Goal: Task Accomplishment & Management: Manage account settings

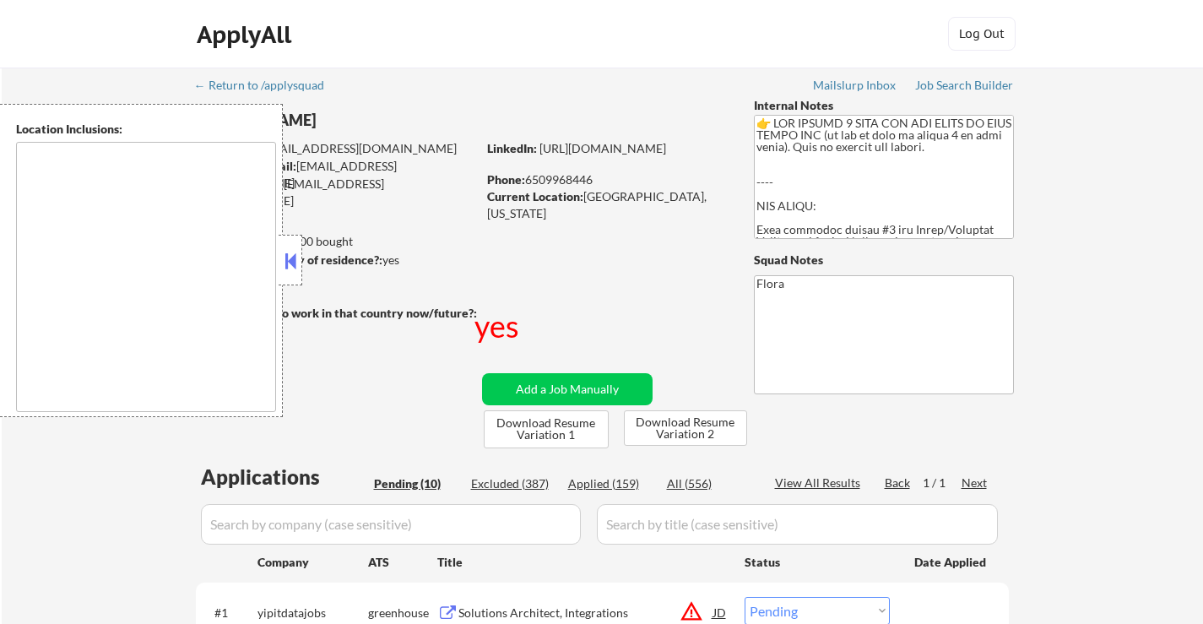
select select ""pending""
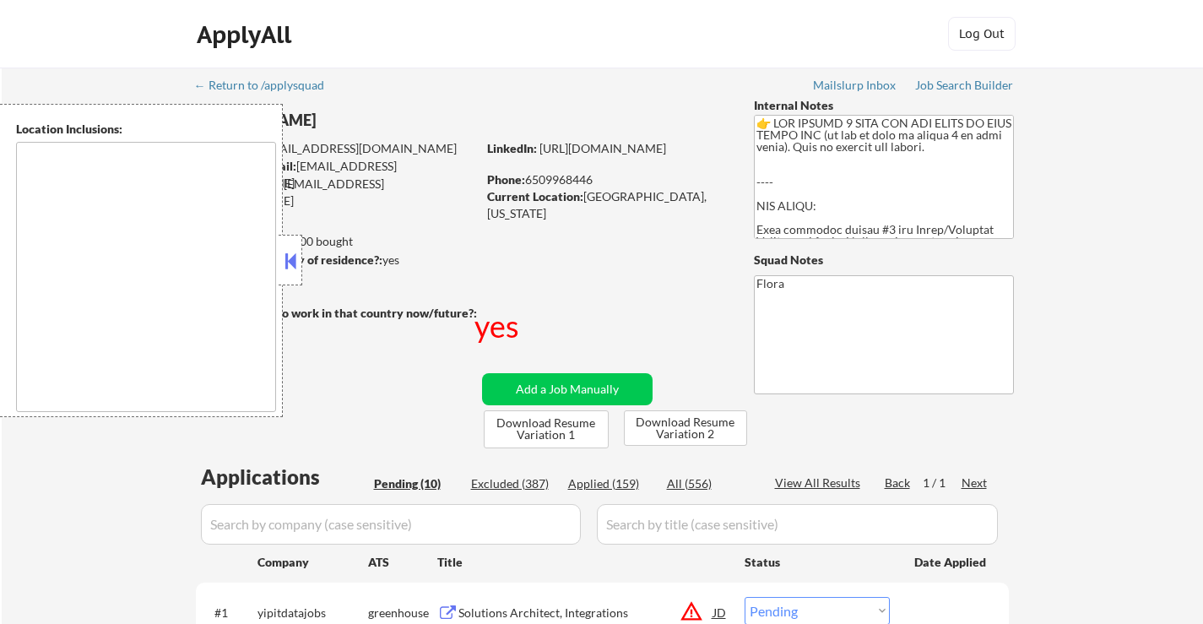
select select ""pending""
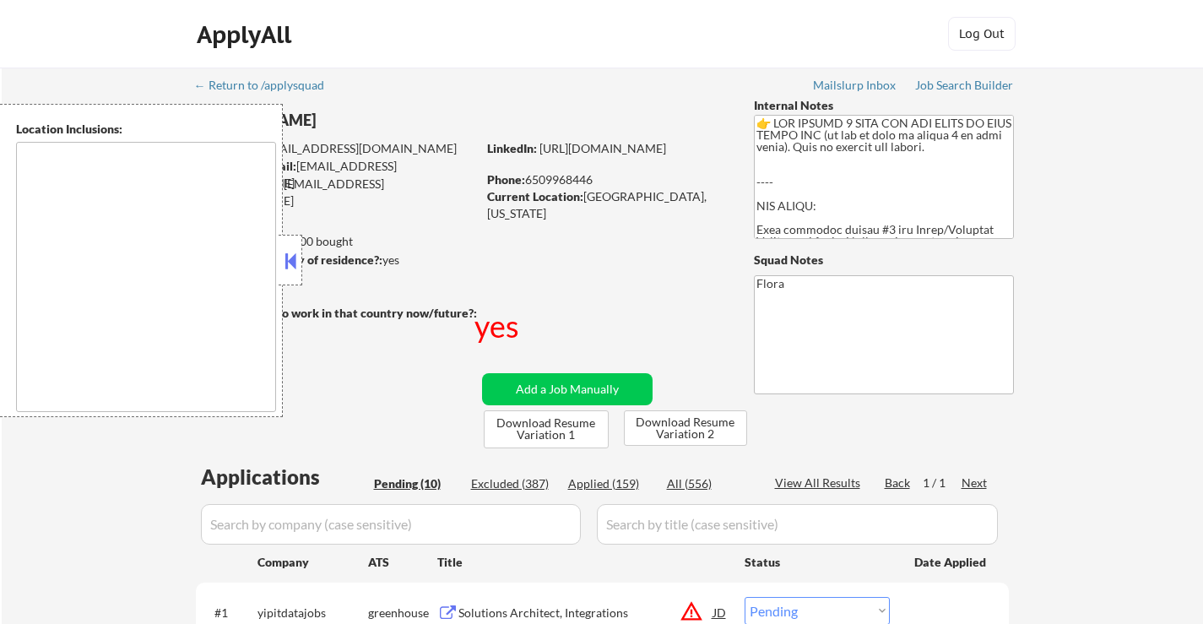
click at [291, 259] on button at bounding box center [290, 260] width 19 height 25
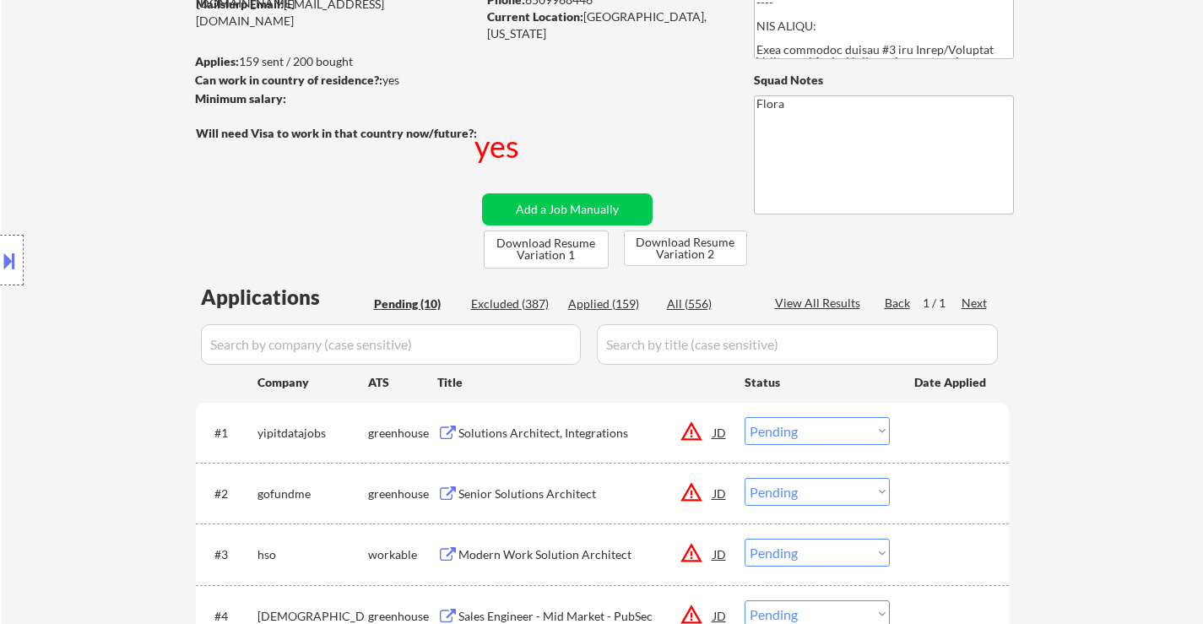
scroll to position [253, 0]
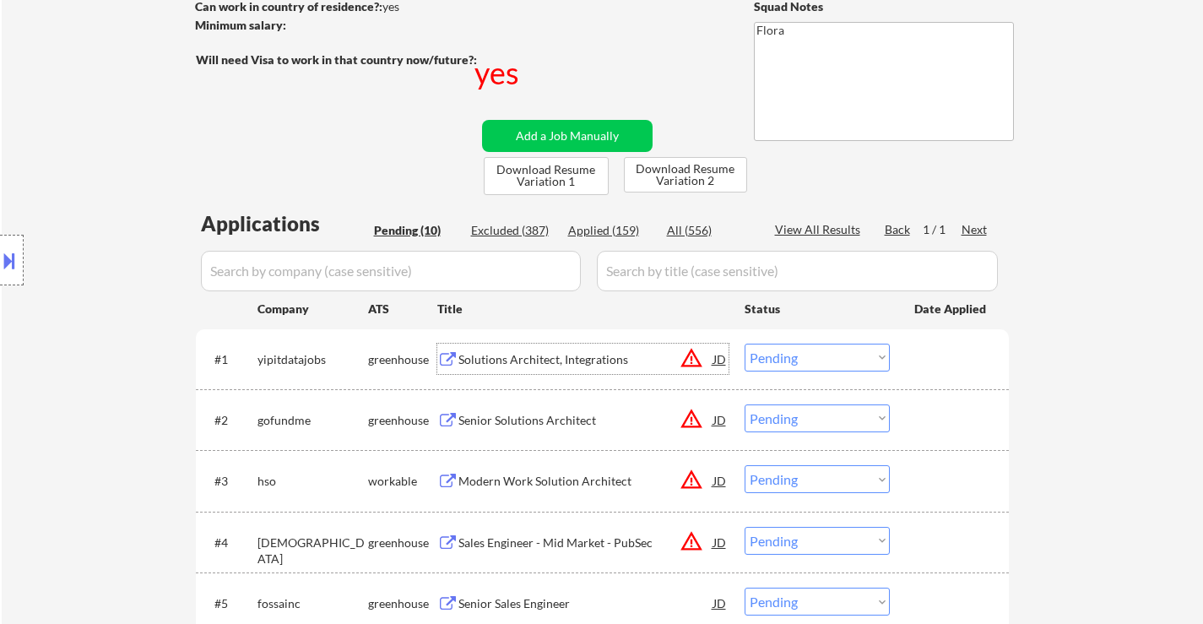
click at [532, 353] on div "Solutions Architect, Integrations" at bounding box center [585, 359] width 255 height 17
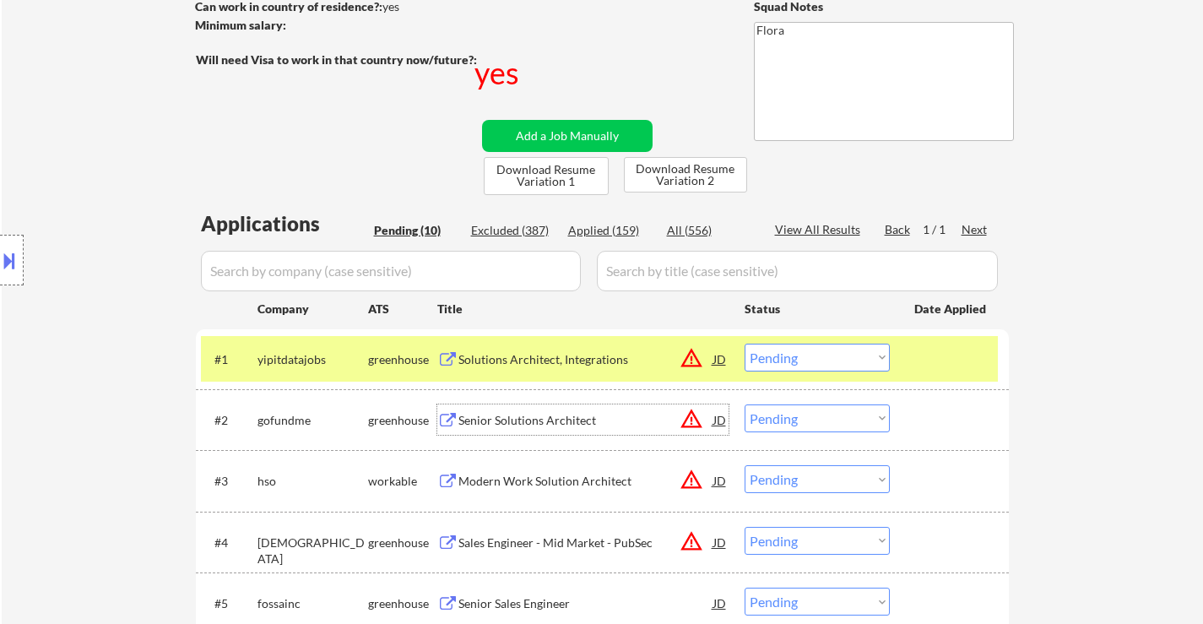
click at [551, 423] on div "Senior Solutions Architect" at bounding box center [585, 420] width 255 height 17
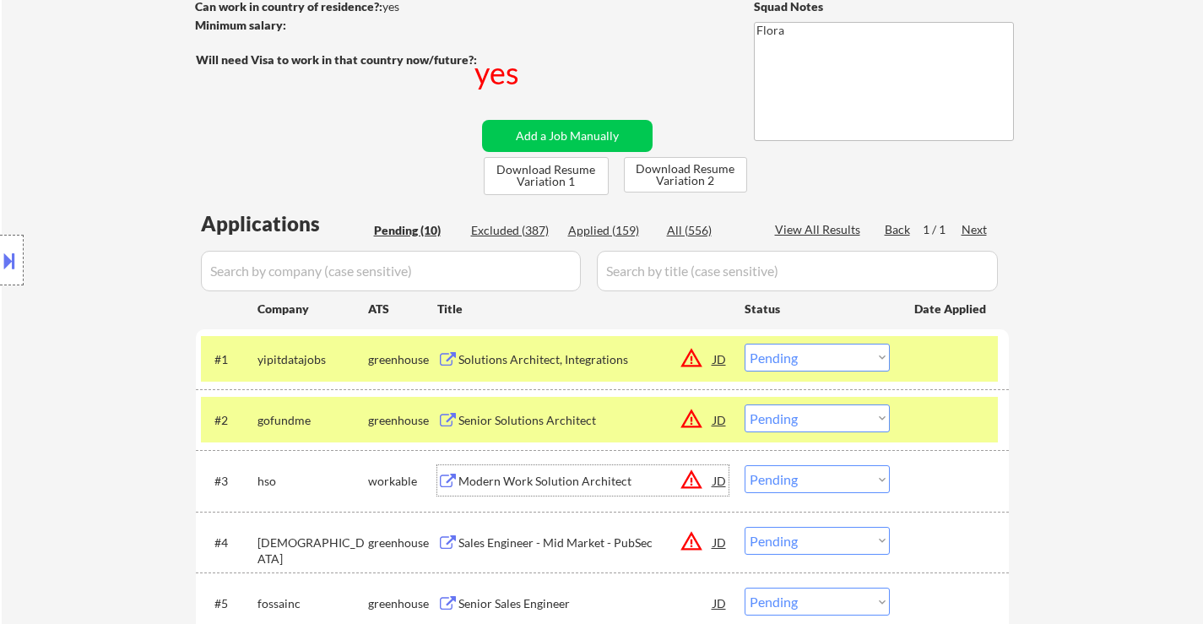
click at [561, 480] on div "Modern Work Solution Architect" at bounding box center [585, 481] width 255 height 17
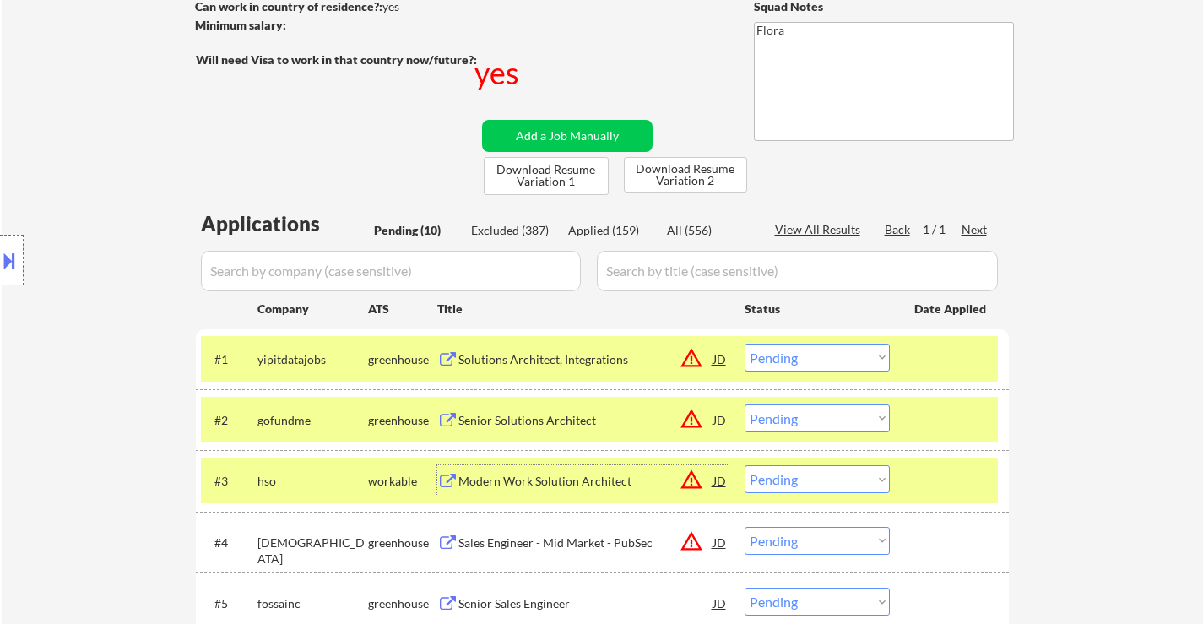
click at [788, 475] on select "Choose an option... Pending Applied Excluded (Questions) Excluded (Expired) Exc…" at bounding box center [817, 479] width 145 height 28
click at [745, 465] on select "Choose an option... Pending Applied Excluded (Questions) Excluded (Expired) Exc…" at bounding box center [817, 479] width 145 height 28
select select ""pending""
click at [1140, 323] on div "← Return to /applysquad Mailslurp Inbox Job Search Builder [PERSON_NAME] User E…" at bounding box center [602, 382] width 1201 height 1137
click at [974, 364] on div at bounding box center [951, 359] width 74 height 30
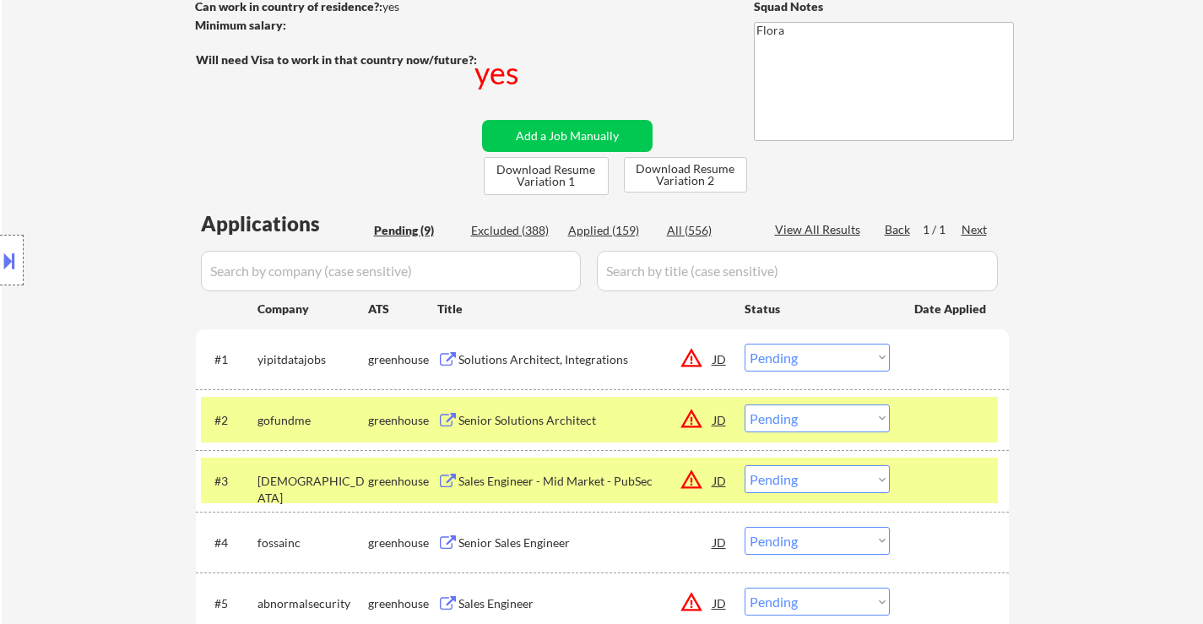
click at [956, 419] on div at bounding box center [951, 419] width 74 height 30
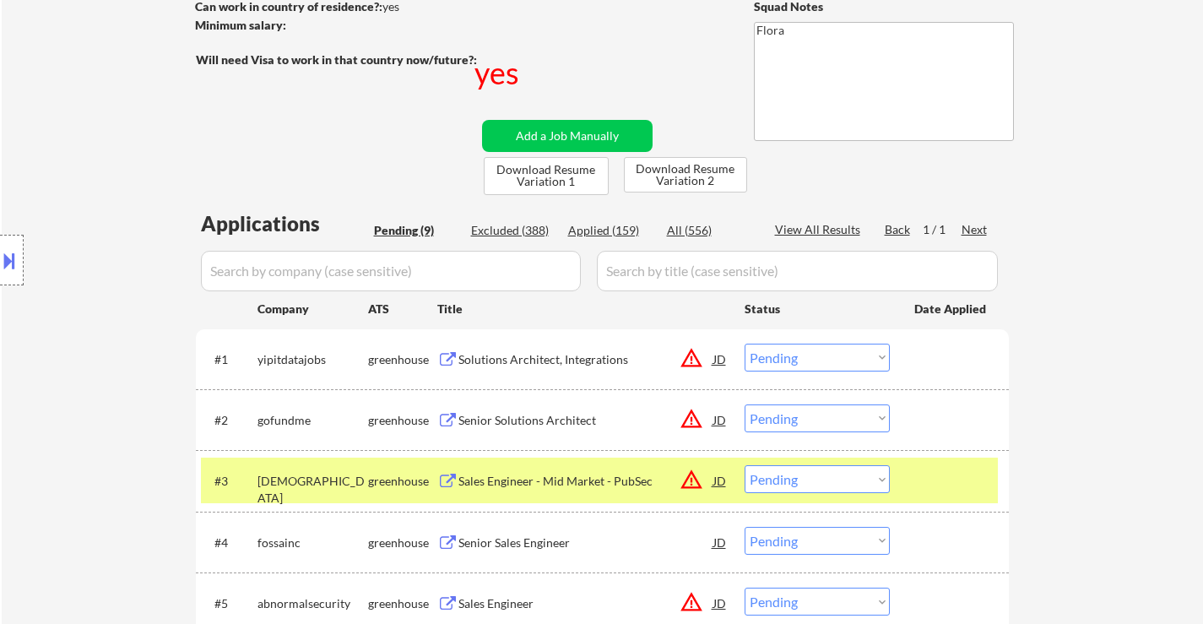
click at [956, 475] on div at bounding box center [951, 480] width 74 height 30
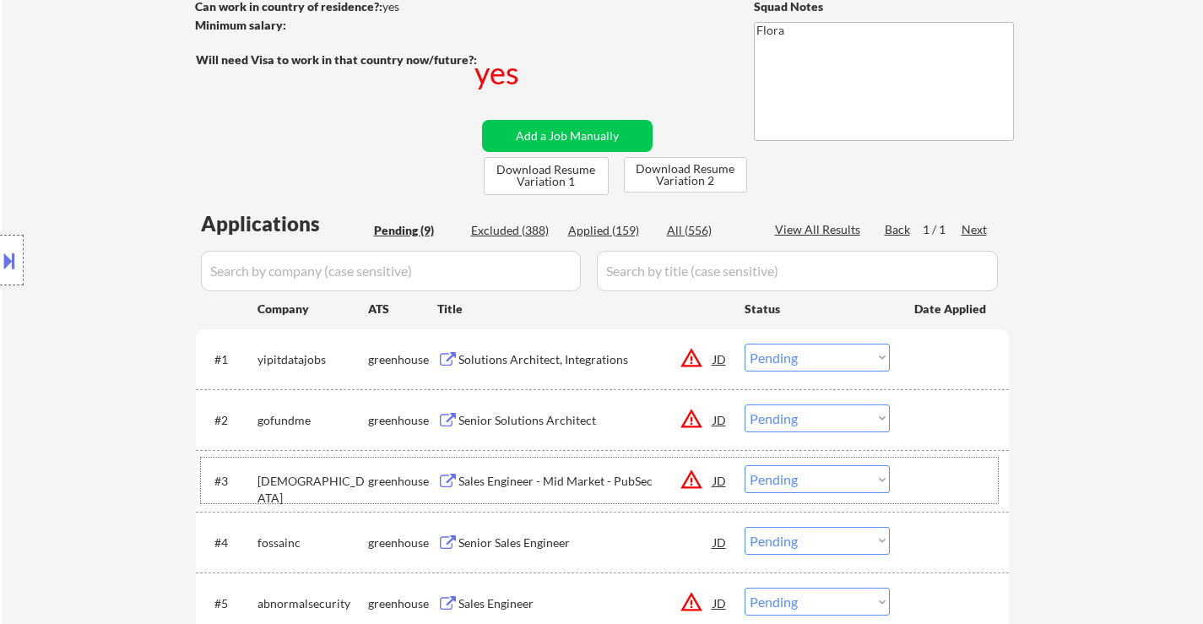
click at [833, 348] on select "Choose an option... Pending Applied Excluded (Questions) Excluded (Expired) Exc…" at bounding box center [817, 358] width 145 height 28
click at [745, 344] on select "Choose an option... Pending Applied Excluded (Questions) Excluded (Expired) Exc…" at bounding box center [817, 358] width 145 height 28
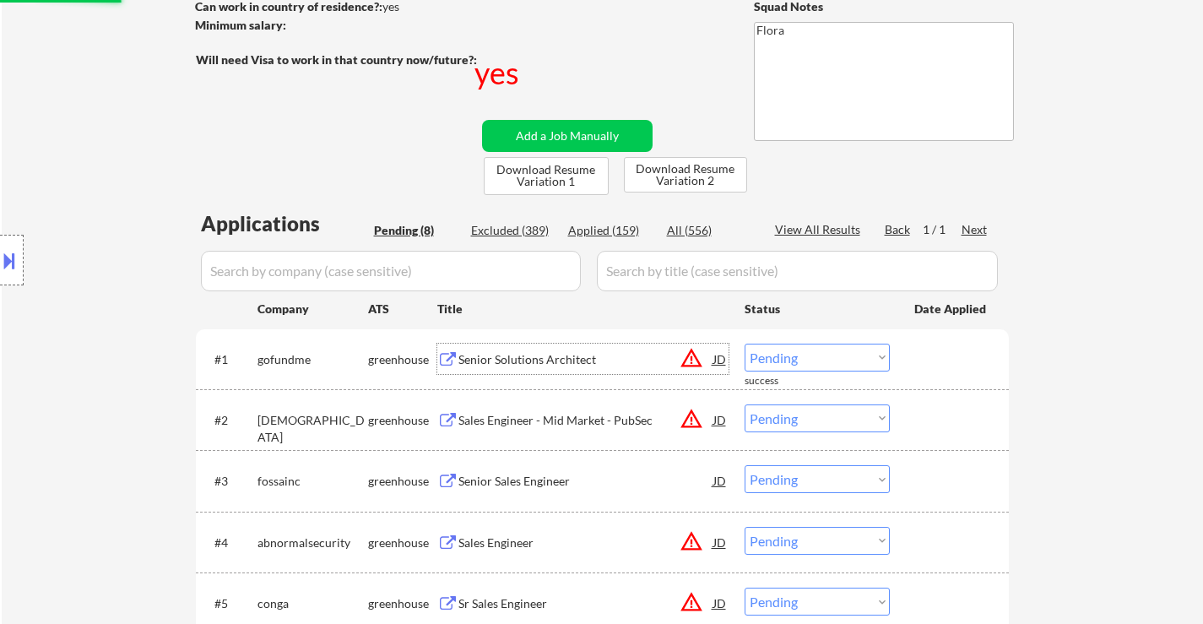
click at [561, 358] on div "Senior Solutions Architect" at bounding box center [585, 359] width 255 height 17
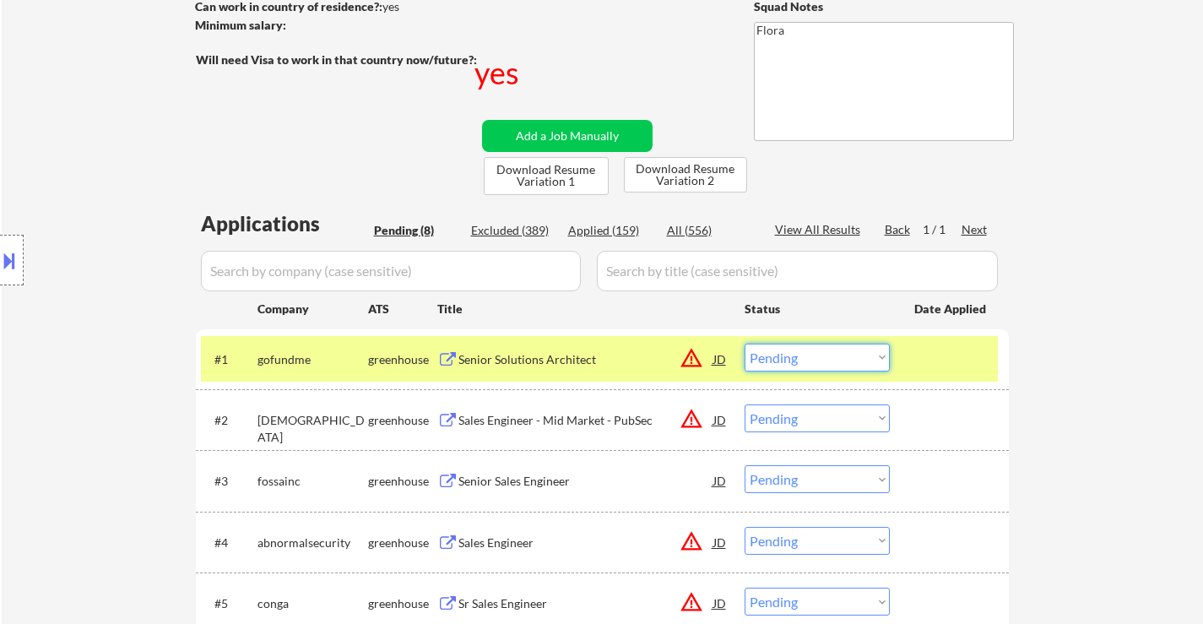
click at [778, 363] on select "Choose an option... Pending Applied Excluded (Questions) Excluded (Expired) Exc…" at bounding box center [817, 358] width 145 height 28
click at [745, 344] on select "Choose an option... Pending Applied Excluded (Questions) Excluded (Expired) Exc…" at bounding box center [817, 358] width 145 height 28
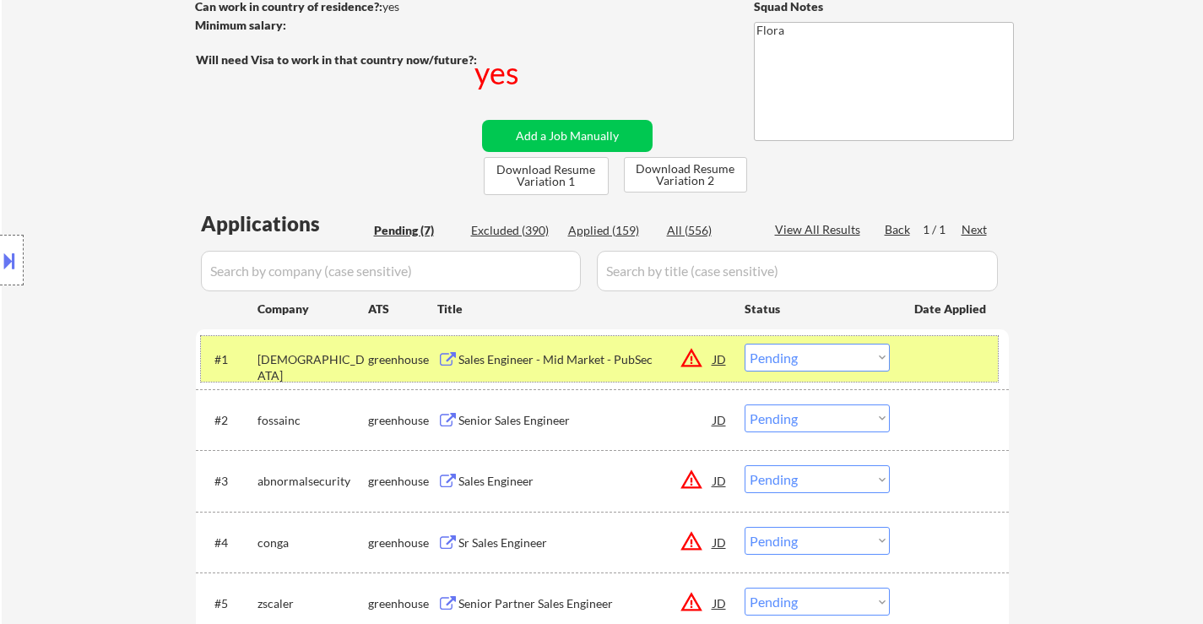
click at [969, 362] on div at bounding box center [951, 359] width 74 height 30
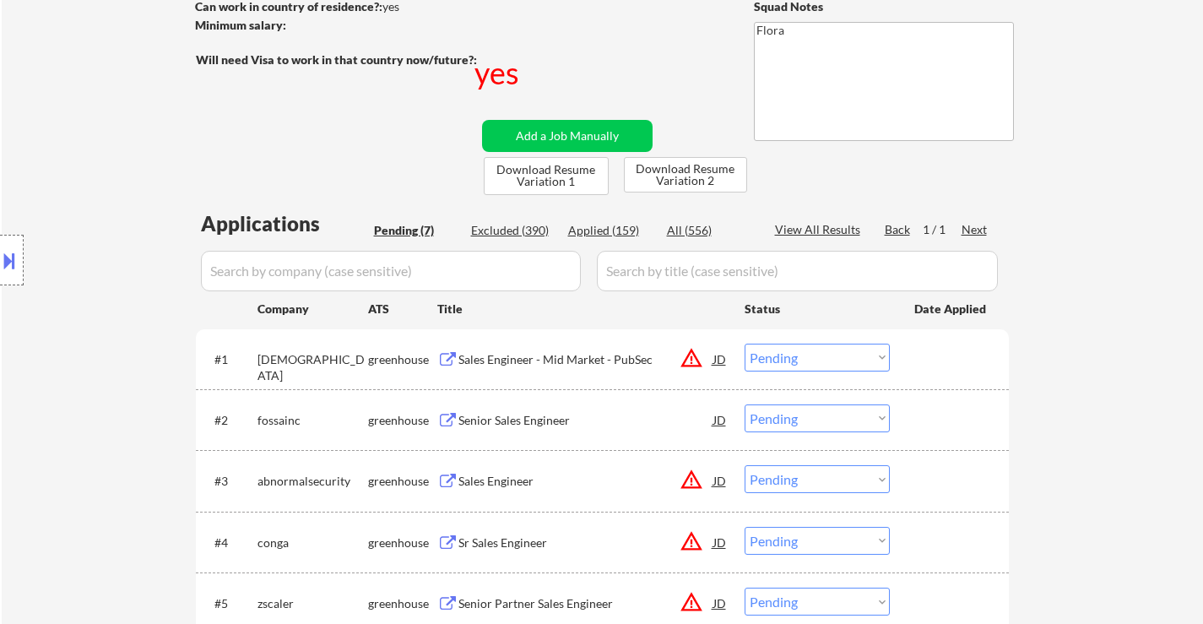
click at [570, 351] on div "Sales Engineer - Mid Market - PubSec" at bounding box center [585, 359] width 255 height 17
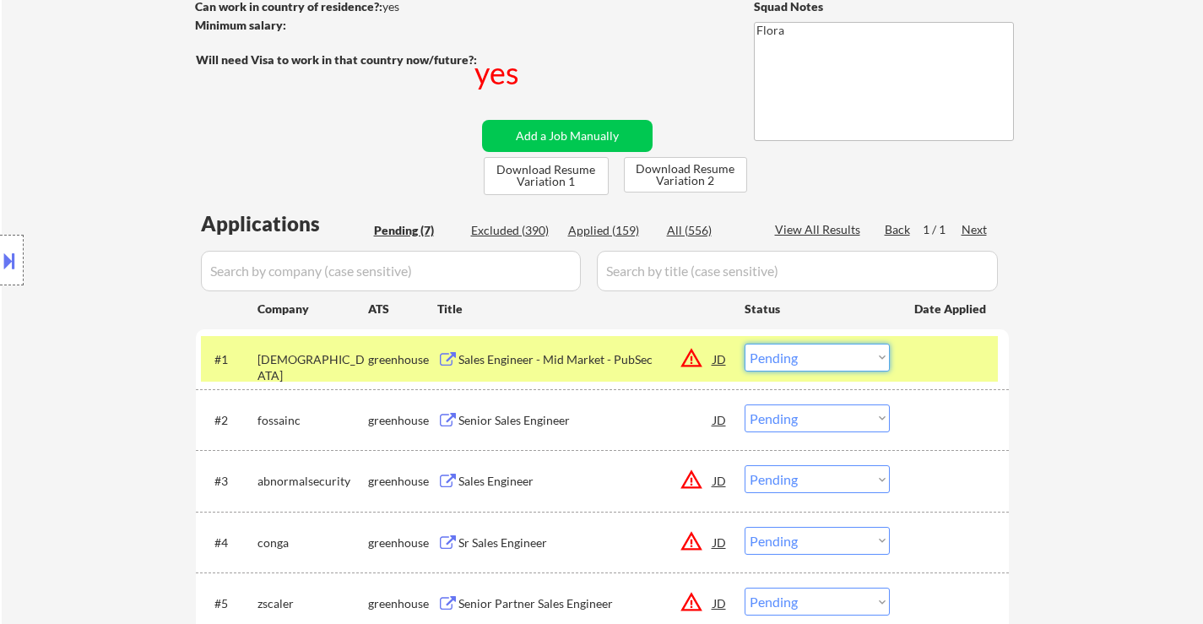
drag, startPoint x: 832, startPoint y: 352, endPoint x: 835, endPoint y: 362, distance: 10.7
click at [832, 354] on select "Choose an option... Pending Applied Excluded (Questions) Excluded (Expired) Exc…" at bounding box center [817, 358] width 145 height 28
click at [745, 344] on select "Choose an option... Pending Applied Excluded (Questions) Excluded (Expired) Exc…" at bounding box center [817, 358] width 145 height 28
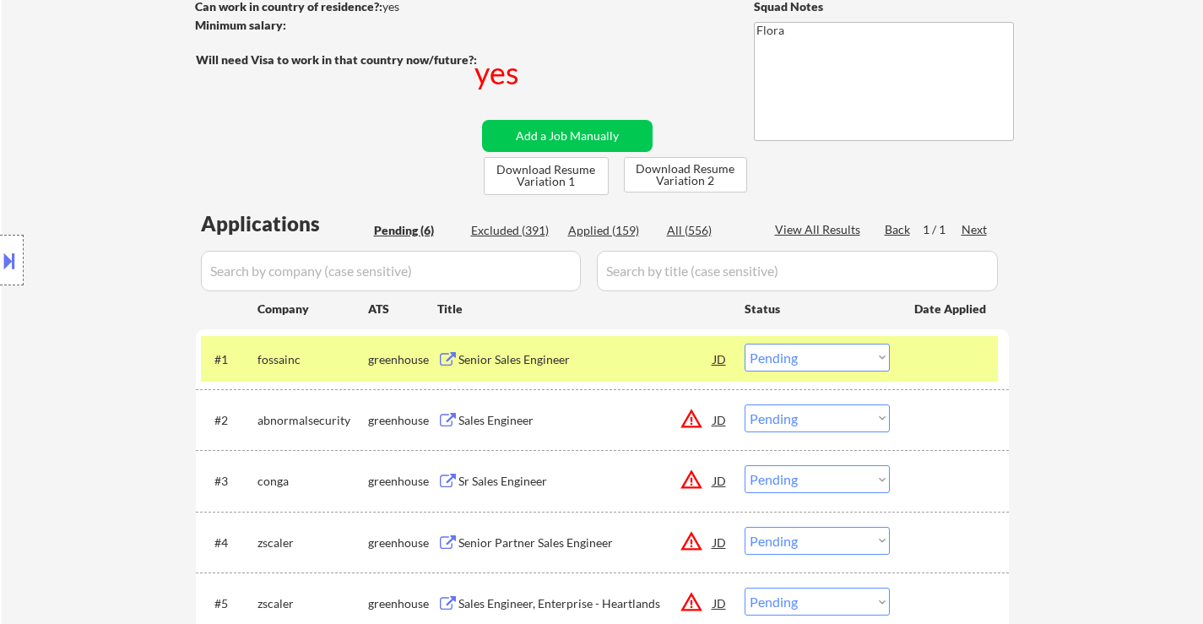
click at [929, 367] on div at bounding box center [951, 359] width 74 height 30
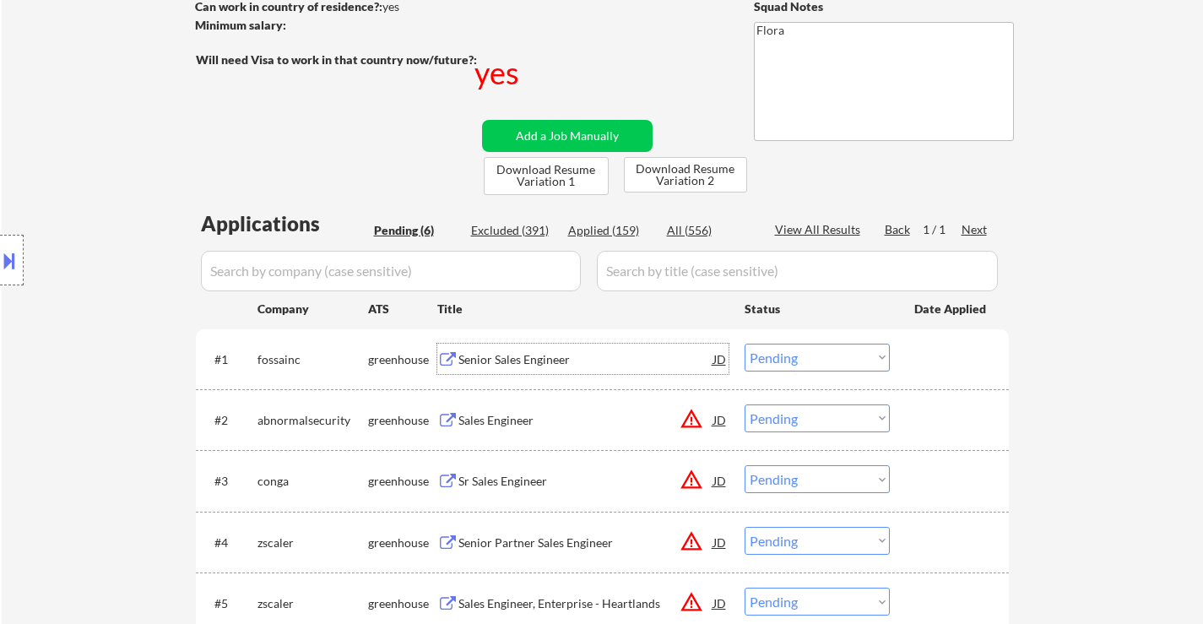
click at [550, 361] on div "Senior Sales Engineer" at bounding box center [585, 359] width 255 height 17
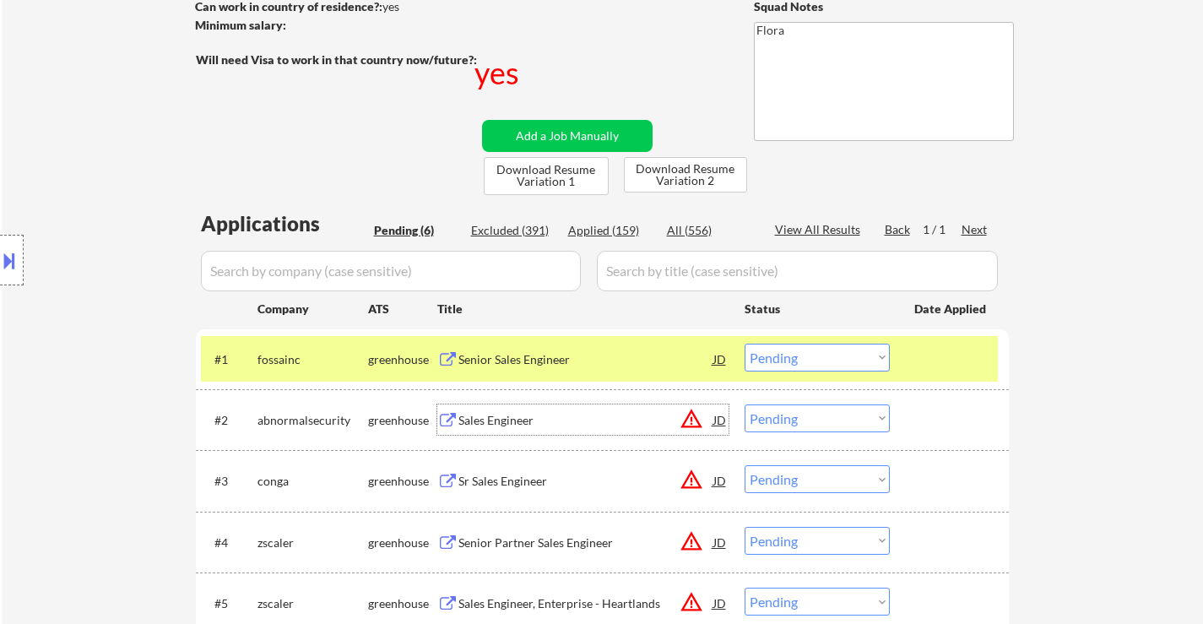
click at [502, 421] on div "Sales Engineer" at bounding box center [585, 420] width 255 height 17
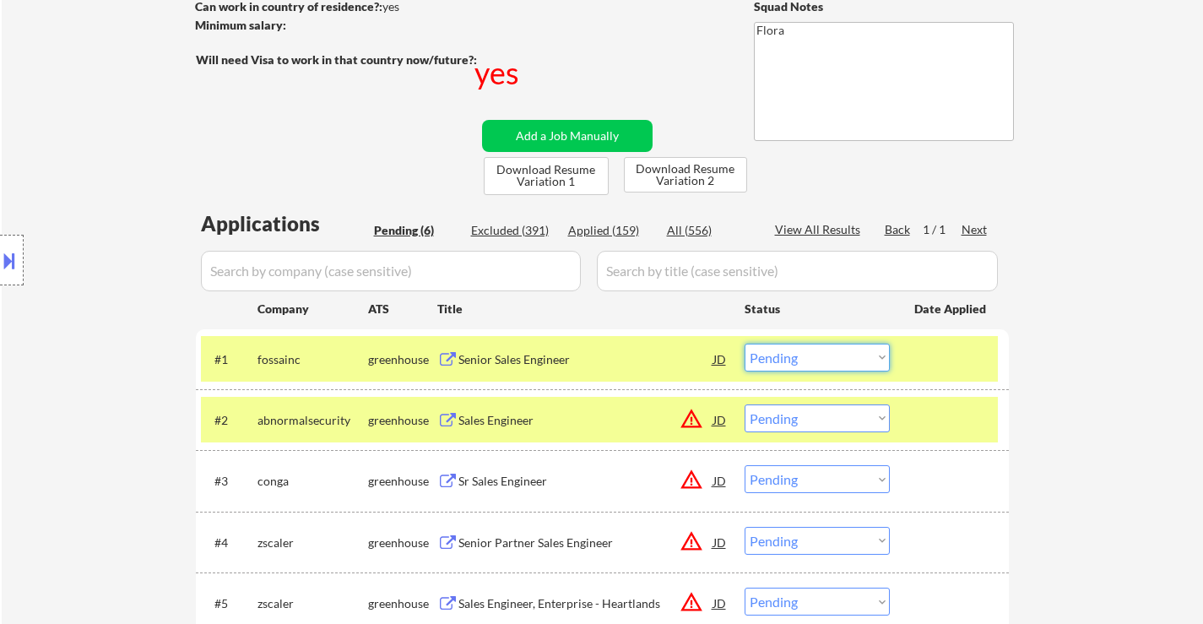
click at [808, 355] on select "Choose an option... Pending Applied Excluded (Questions) Excluded (Expired) Exc…" at bounding box center [817, 358] width 145 height 28
click at [745, 344] on select "Choose an option... Pending Applied Excluded (Questions) Excluded (Expired) Exc…" at bounding box center [817, 358] width 145 height 28
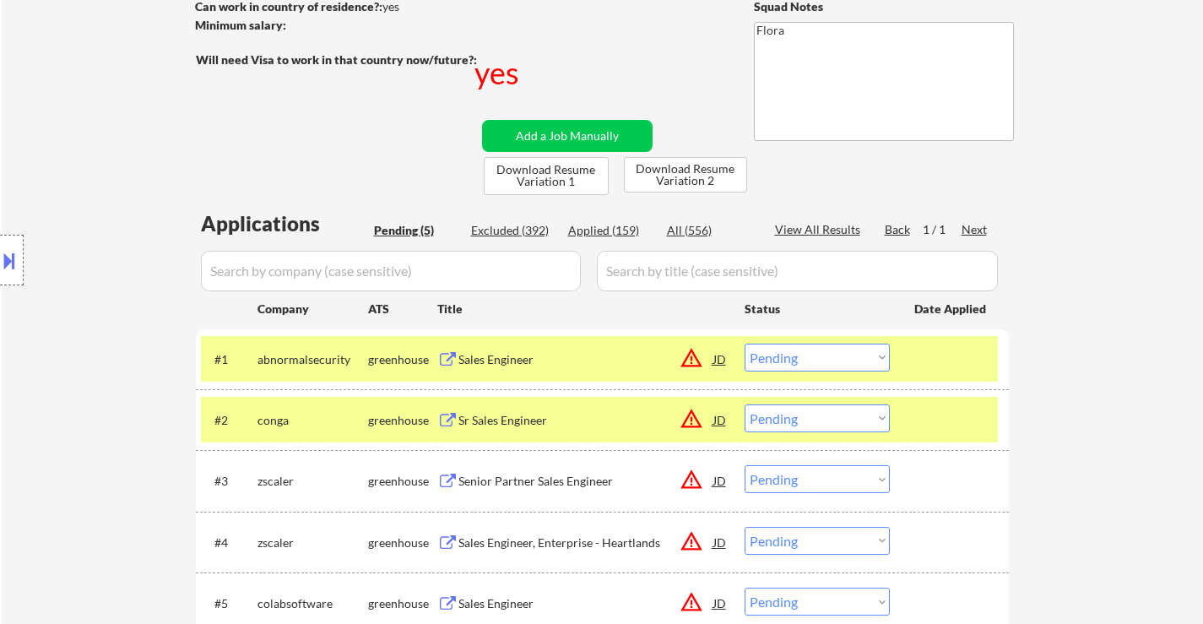
click at [802, 361] on select "Choose an option... Pending Applied Excluded (Questions) Excluded (Expired) Exc…" at bounding box center [817, 358] width 145 height 28
click at [745, 344] on select "Choose an option... Pending Applied Excluded (Questions) Excluded (Expired) Exc…" at bounding box center [817, 358] width 145 height 28
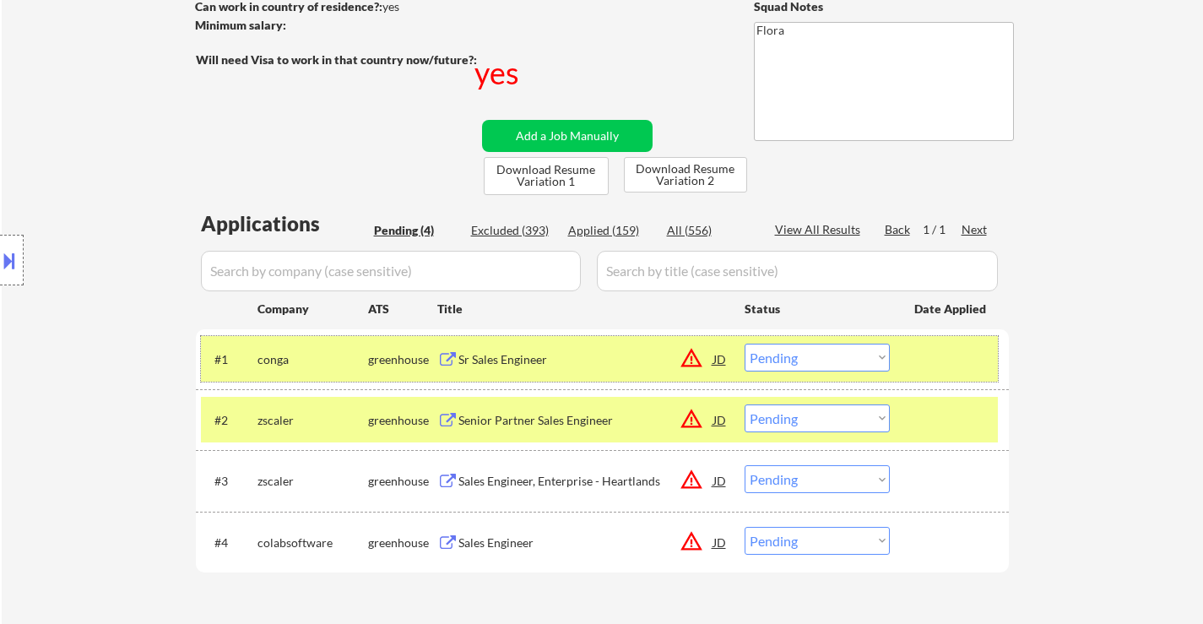
drag, startPoint x: 942, startPoint y: 370, endPoint x: 942, endPoint y: 407, distance: 37.1
click at [943, 370] on div at bounding box center [951, 359] width 74 height 30
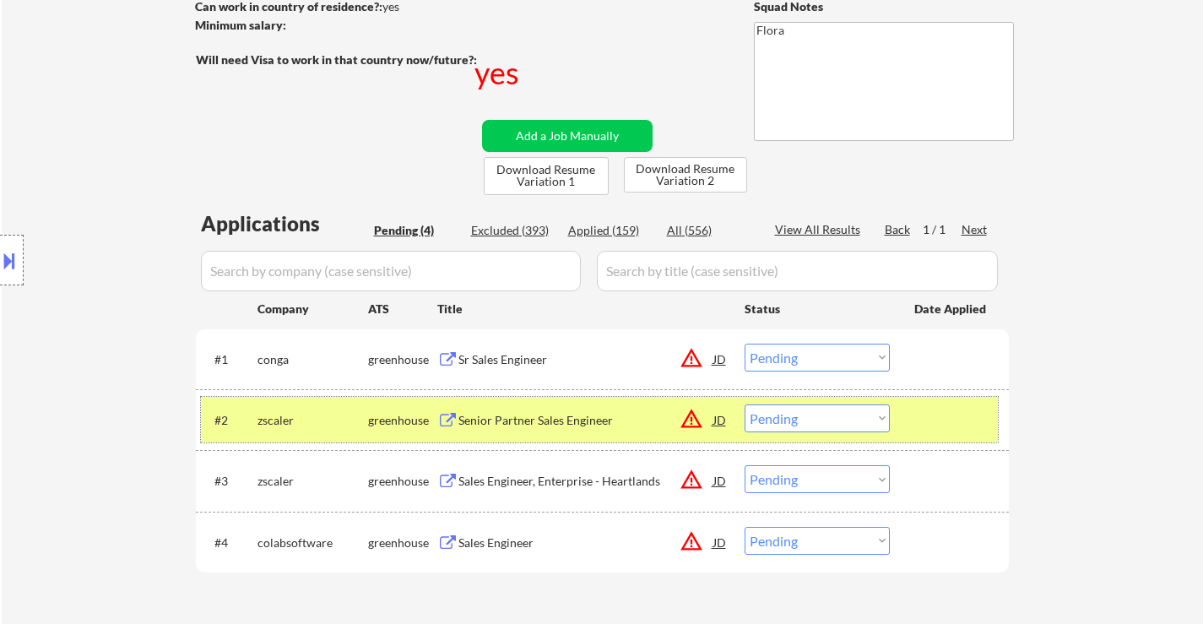
click at [942, 431] on div at bounding box center [951, 419] width 74 height 30
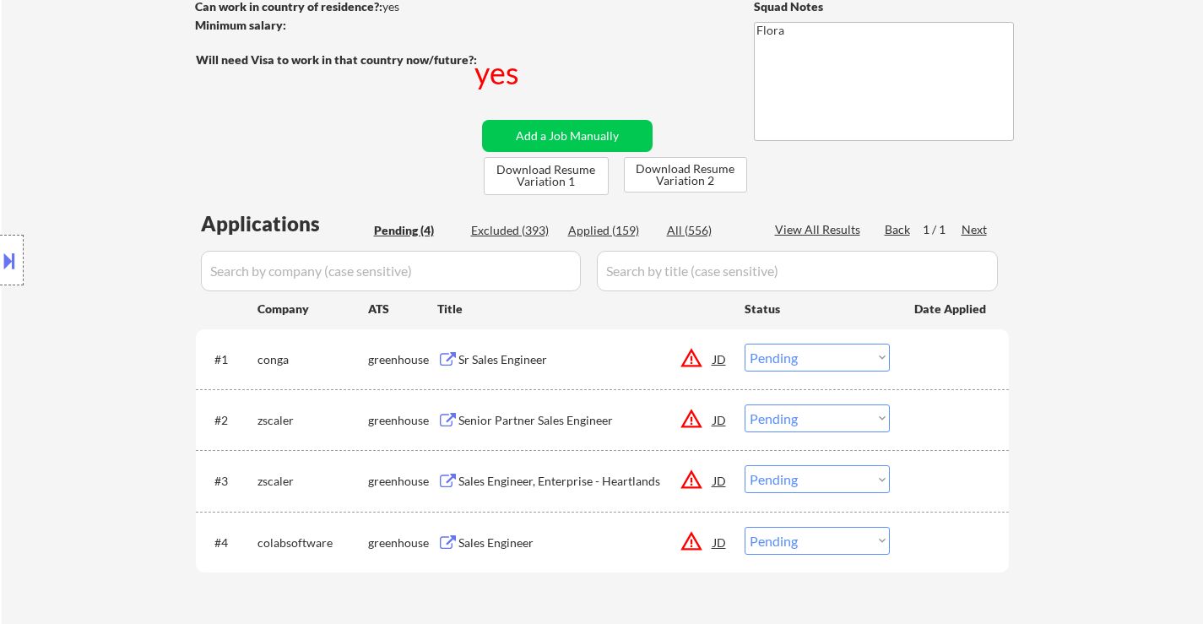
click at [521, 361] on div "Sr Sales Engineer" at bounding box center [585, 359] width 255 height 17
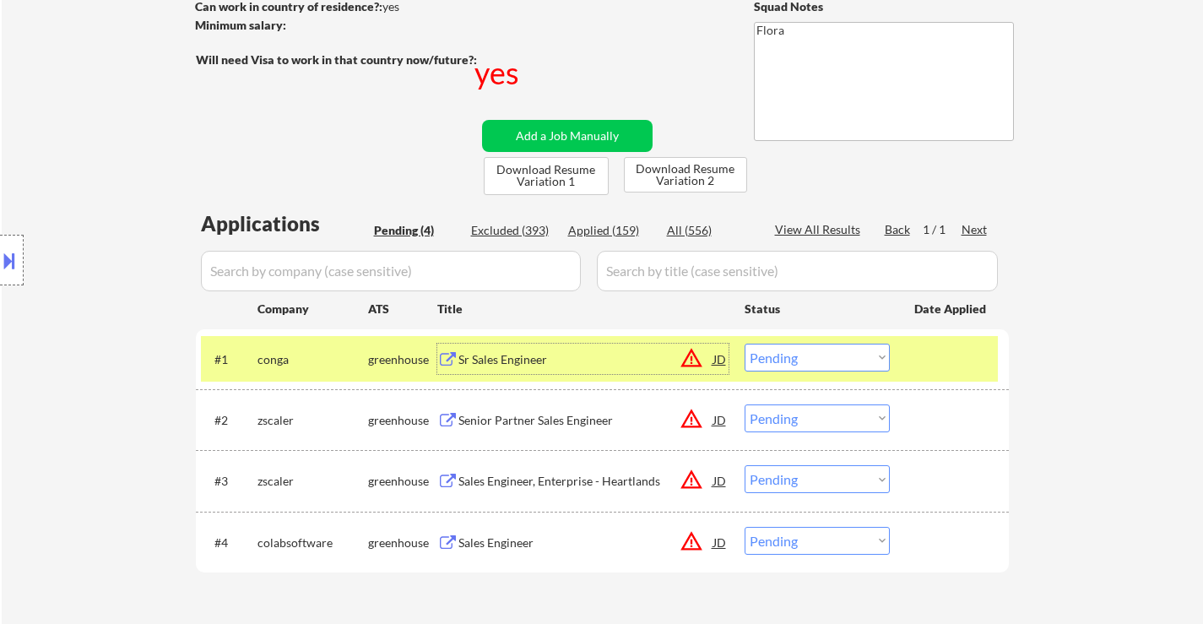
click at [821, 357] on select "Choose an option... Pending Applied Excluded (Questions) Excluded (Expired) Exc…" at bounding box center [817, 358] width 145 height 28
click at [745, 344] on select "Choose an option... Pending Applied Excluded (Questions) Excluded (Expired) Exc…" at bounding box center [817, 358] width 145 height 28
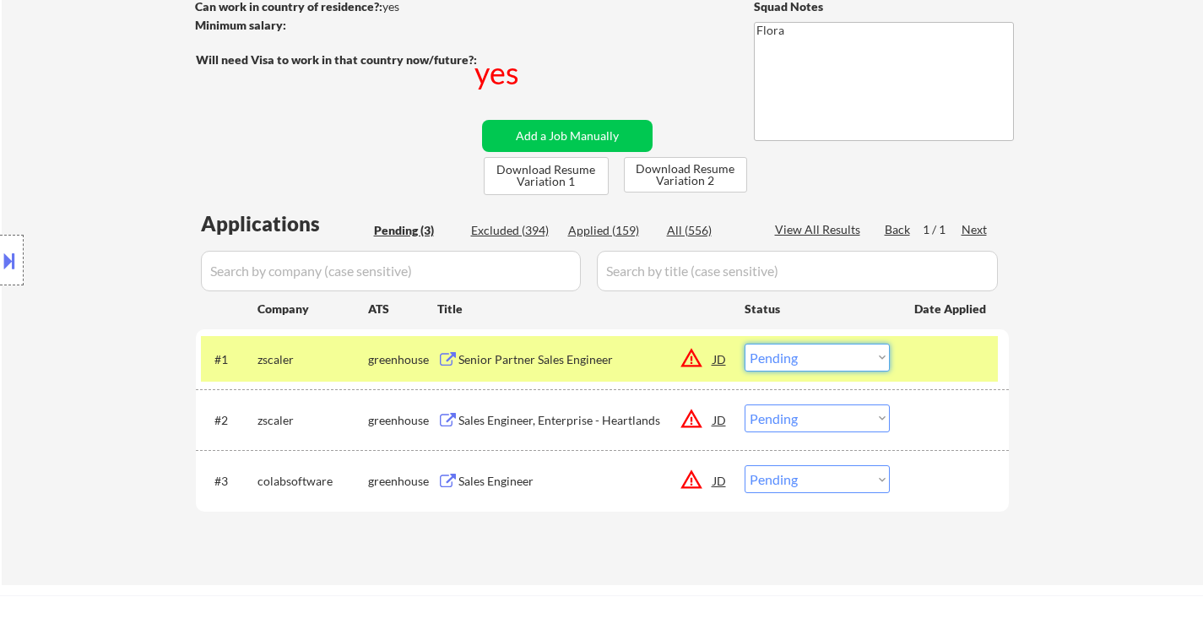
click at [870, 358] on select "Choose an option... Pending Applied Excluded (Questions) Excluded (Expired) Exc…" at bounding box center [817, 358] width 145 height 28
click at [745, 344] on select "Choose an option... Pending Applied Excluded (Questions) Excluded (Expired) Exc…" at bounding box center [817, 358] width 145 height 28
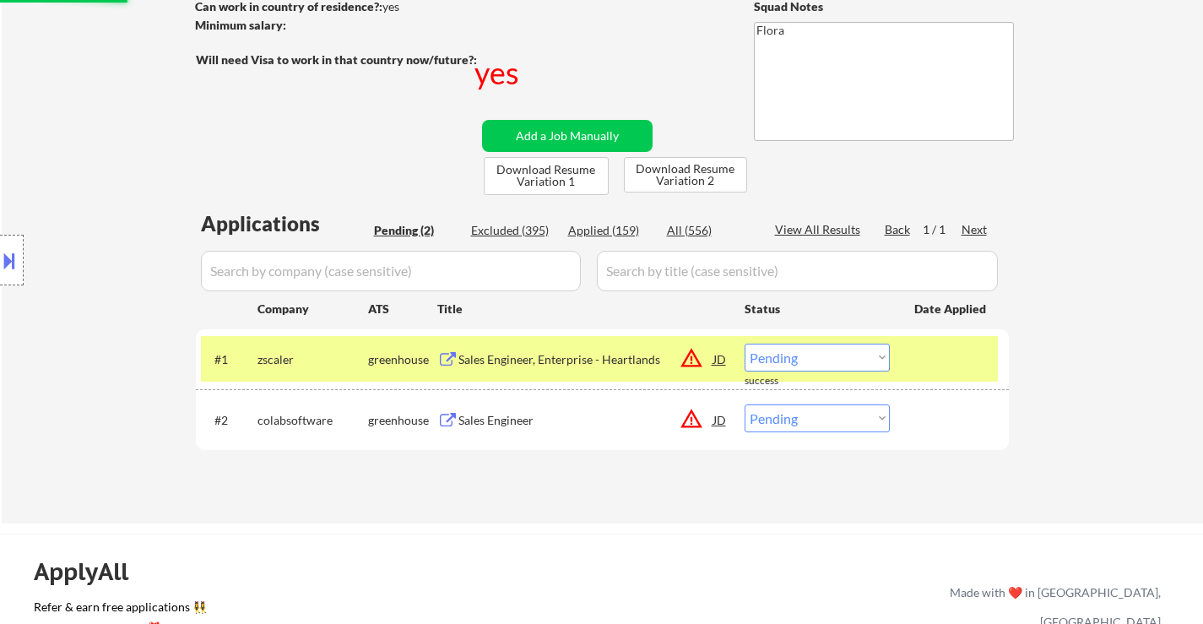
click at [928, 374] on div "#1 zscaler greenhouse Sales Engineer, Enterprise - Heartlands JD warning_amber …" at bounding box center [599, 359] width 797 height 46
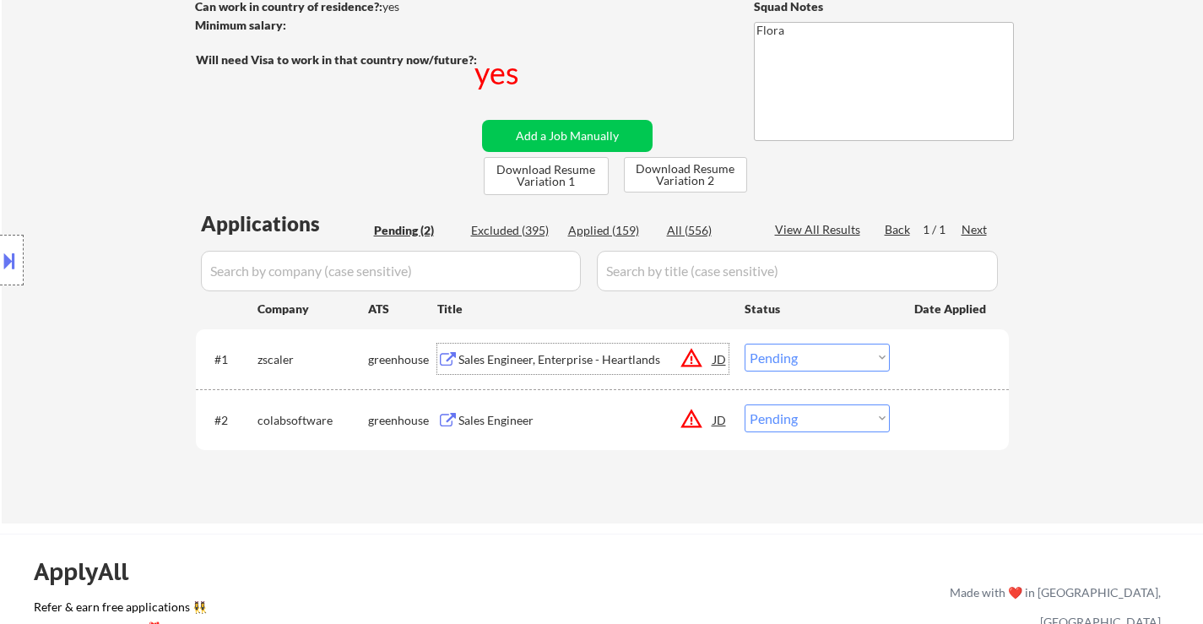
click at [550, 360] on div "Sales Engineer, Enterprise - Heartlands" at bounding box center [585, 359] width 255 height 17
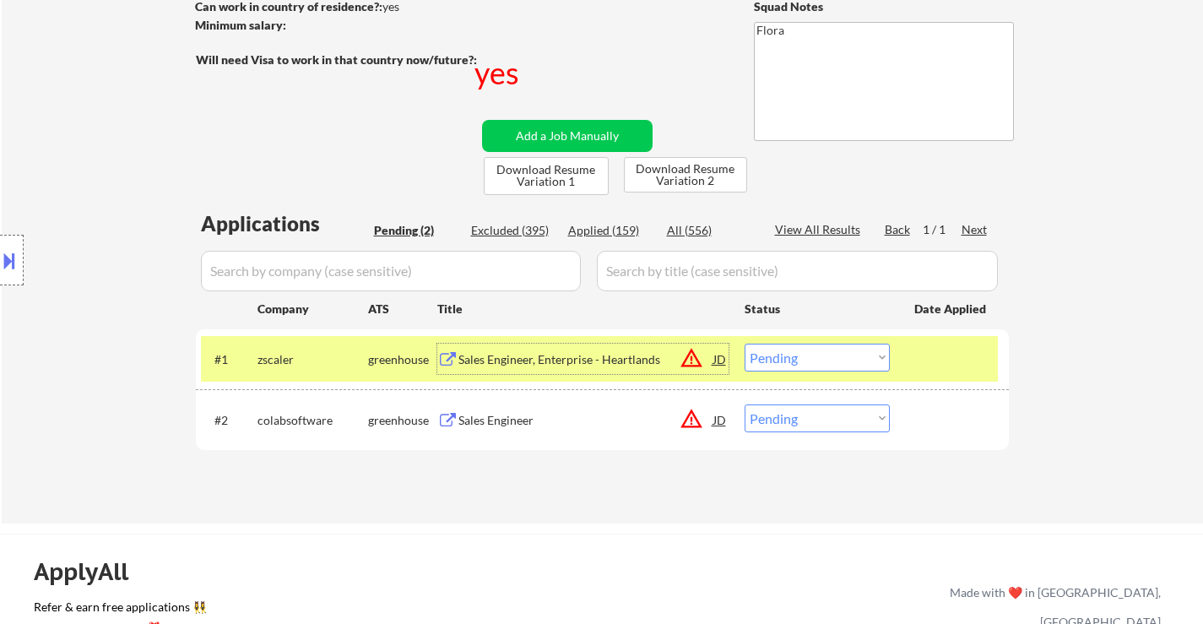
click at [821, 353] on select "Choose an option... Pending Applied Excluded (Questions) Excluded (Expired) Exc…" at bounding box center [817, 358] width 145 height 28
click at [745, 344] on select "Choose an option... Pending Applied Excluded (Questions) Excluded (Expired) Exc…" at bounding box center [817, 358] width 145 height 28
click at [505, 422] on div "Sales Engineer" at bounding box center [585, 420] width 255 height 17
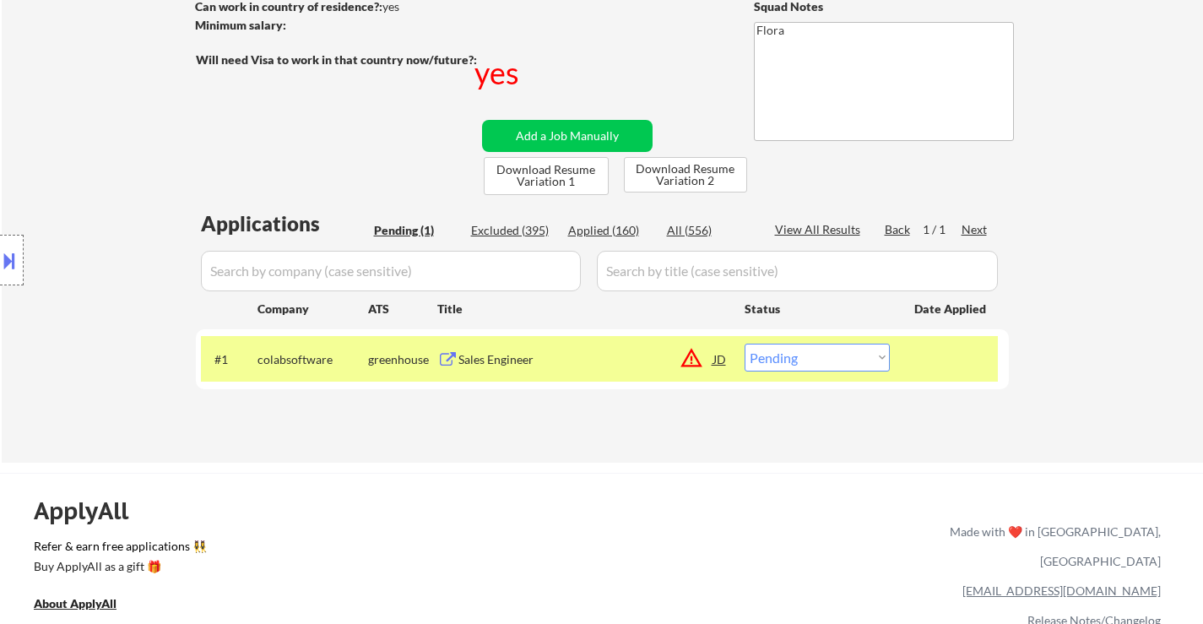
click at [810, 359] on select "Choose an option... Pending Applied Excluded (Questions) Excluded (Expired) Exc…" at bounding box center [817, 358] width 145 height 28
select select ""excluded""
click at [745, 344] on select "Choose an option... Pending Applied Excluded (Questions) Excluded (Expired) Exc…" at bounding box center [817, 358] width 145 height 28
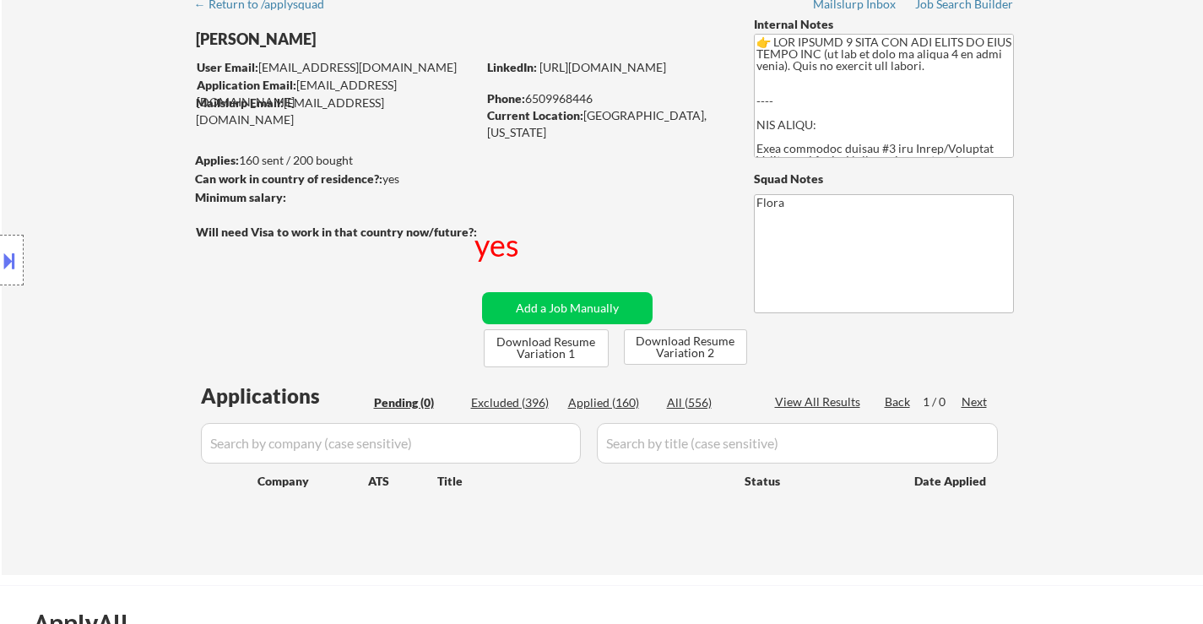
scroll to position [0, 0]
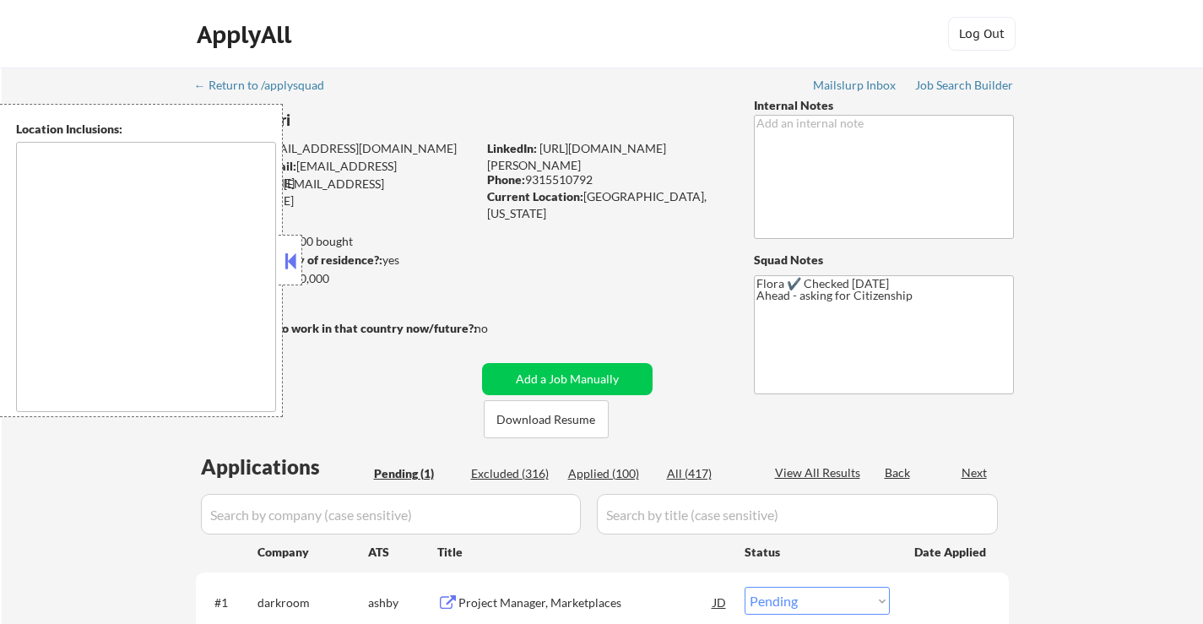
select select ""pending""
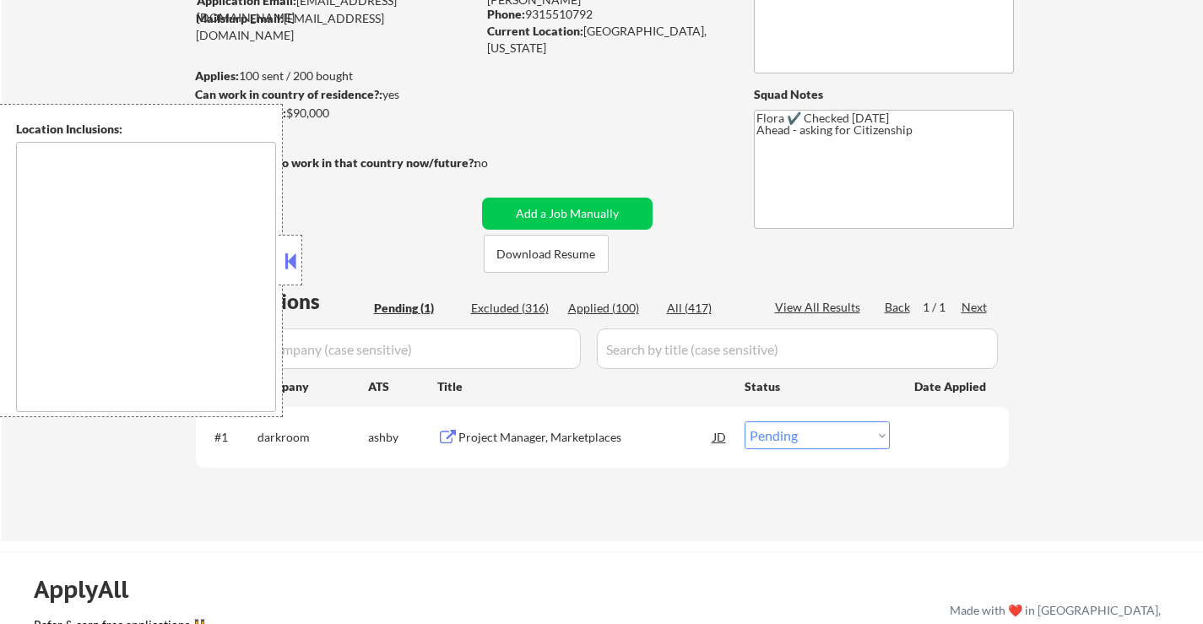
scroll to position [169, 0]
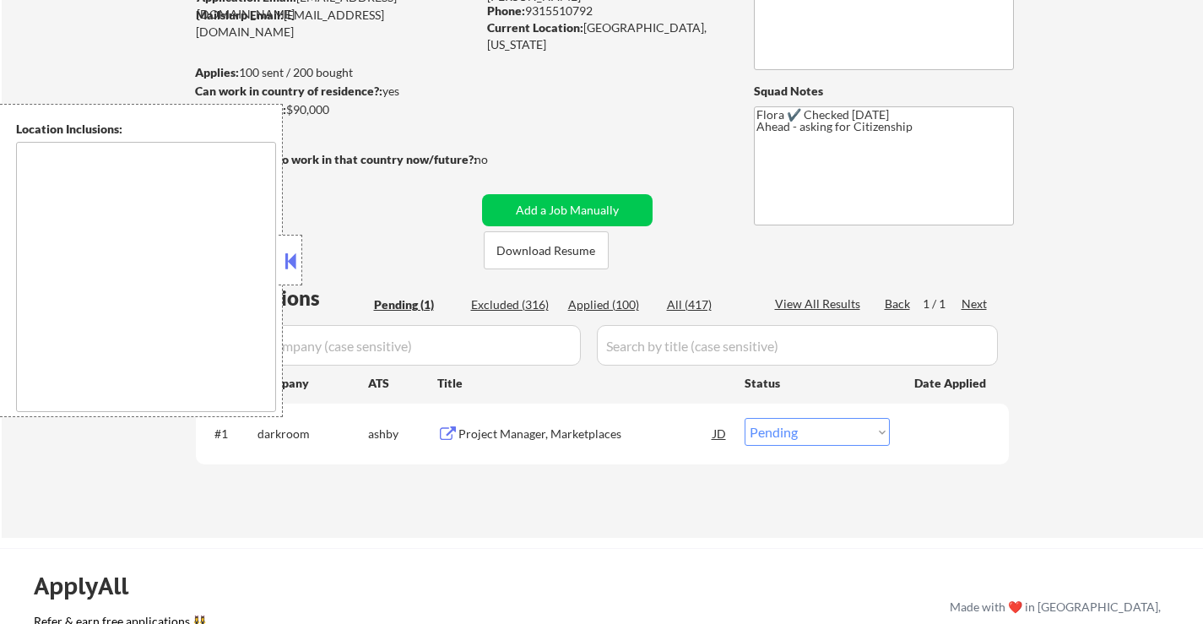
click at [588, 435] on div "Project Manager, Marketplaces" at bounding box center [585, 433] width 255 height 17
